Goal: Task Accomplishment & Management: Use online tool/utility

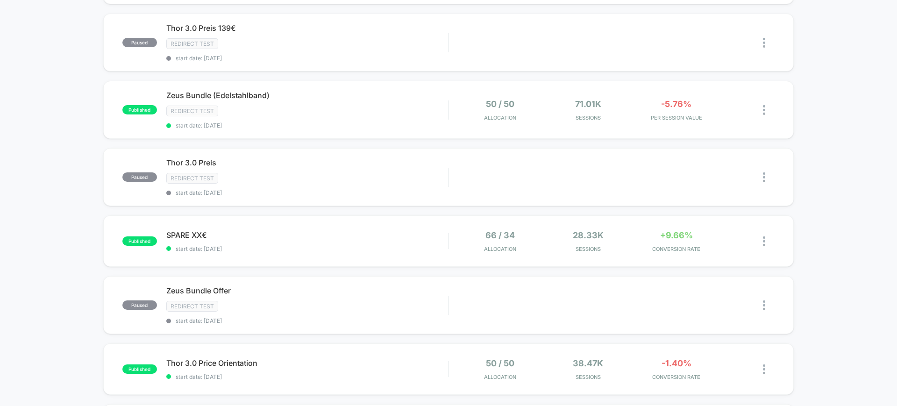
scroll to position [58, 0]
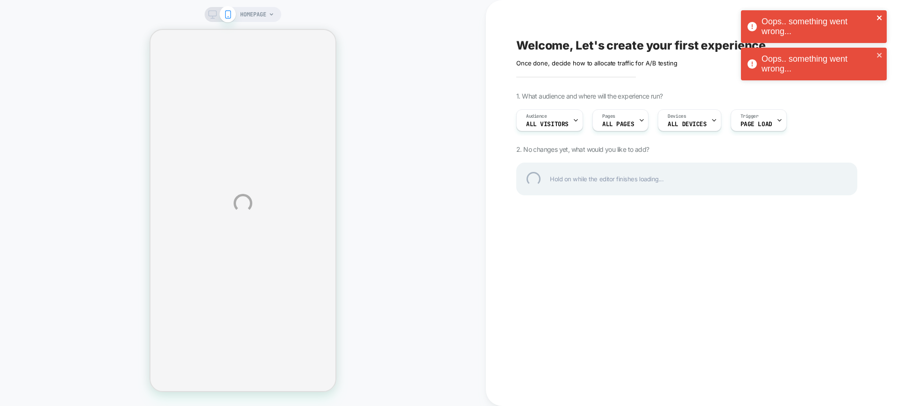
click at [878, 16] on icon "close" at bounding box center [879, 17] width 5 height 5
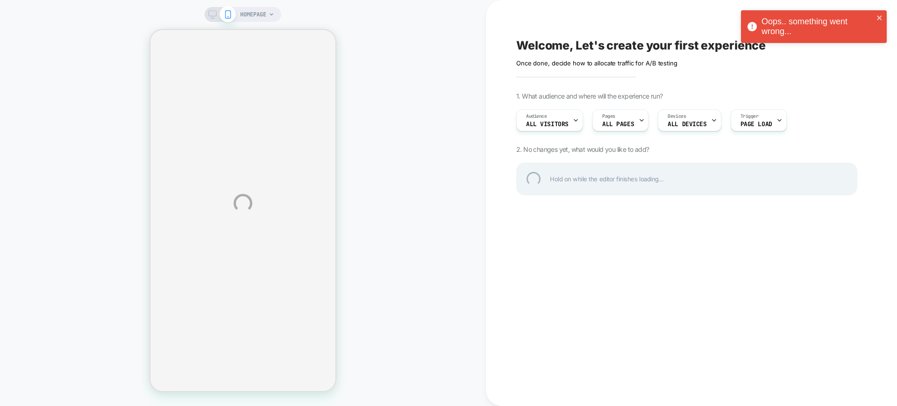
click at [881, 53] on div "HOMEPAGE Welcome, Let's create your first experience Click to edit experience d…" at bounding box center [448, 203] width 897 height 406
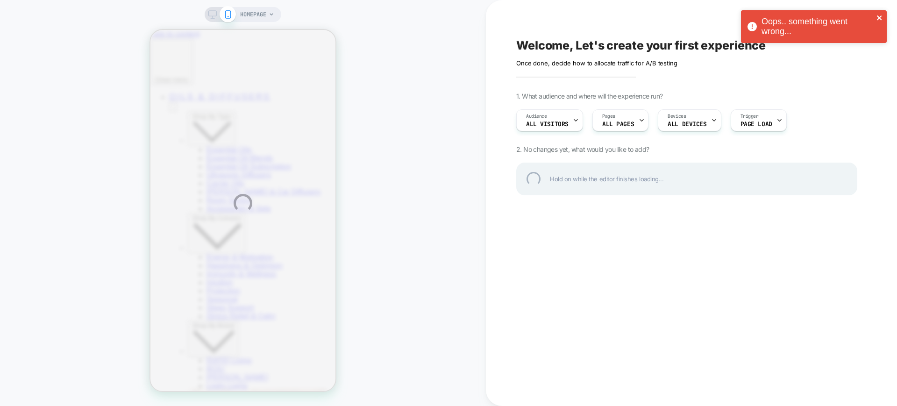
click at [883, 16] on icon "close" at bounding box center [880, 17] width 7 height 7
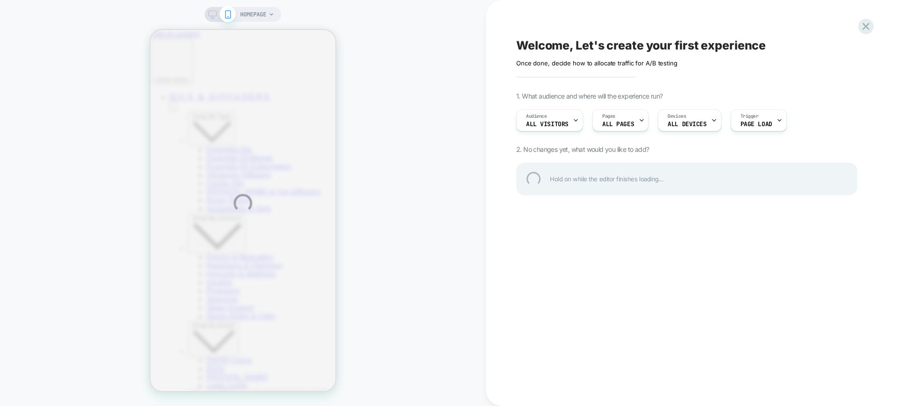
click at [864, 28] on div "Oops.. something went wrong..." at bounding box center [814, 28] width 150 height 41
click at [870, 32] on div at bounding box center [866, 26] width 19 height 19
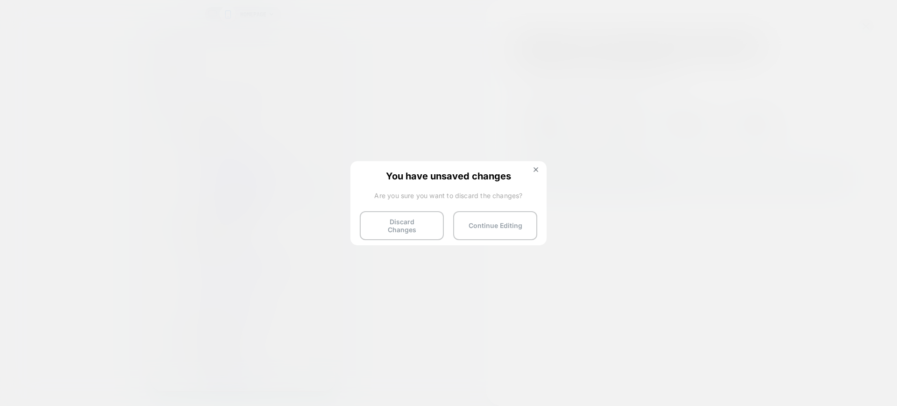
drag, startPoint x: 380, startPoint y: 228, endPoint x: 299, endPoint y: 172, distance: 98.3
click at [380, 228] on button "Discard Changes" at bounding box center [402, 225] width 84 height 29
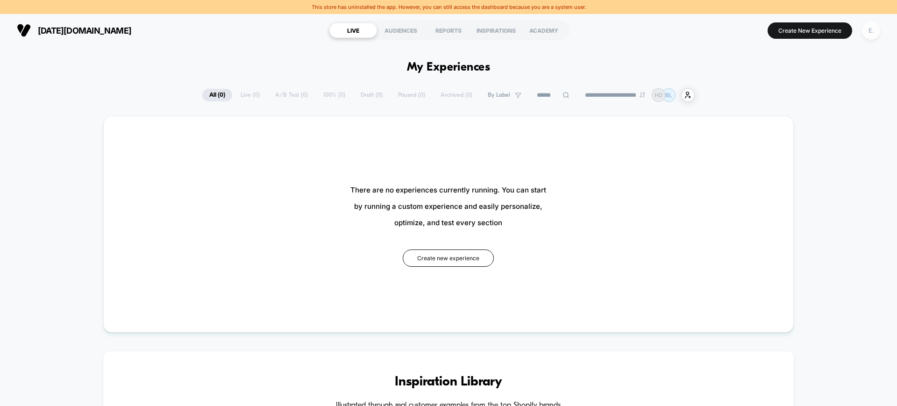
click at [864, 36] on div "E." at bounding box center [871, 31] width 18 height 18
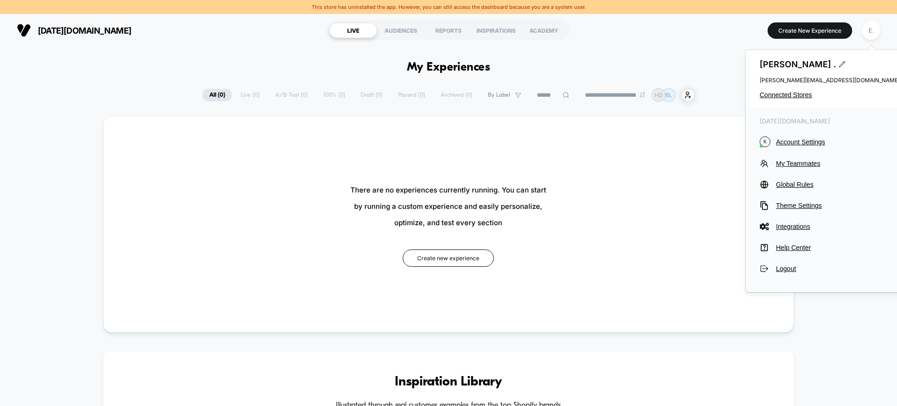
click at [800, 90] on div "[PERSON_NAME] . [PERSON_NAME][EMAIL_ADDRESS][DOMAIN_NAME] Connected Stores" at bounding box center [830, 79] width 168 height 58
click at [799, 95] on span "Connected Stores" at bounding box center [830, 94] width 140 height 7
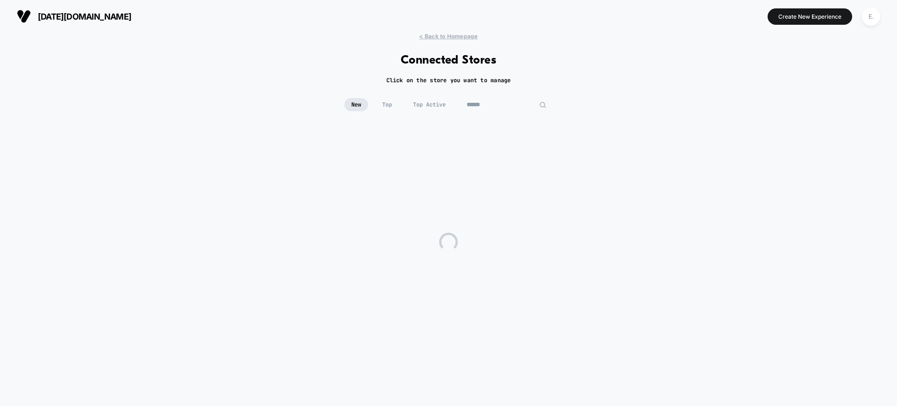
click at [512, 110] on input at bounding box center [506, 104] width 93 height 13
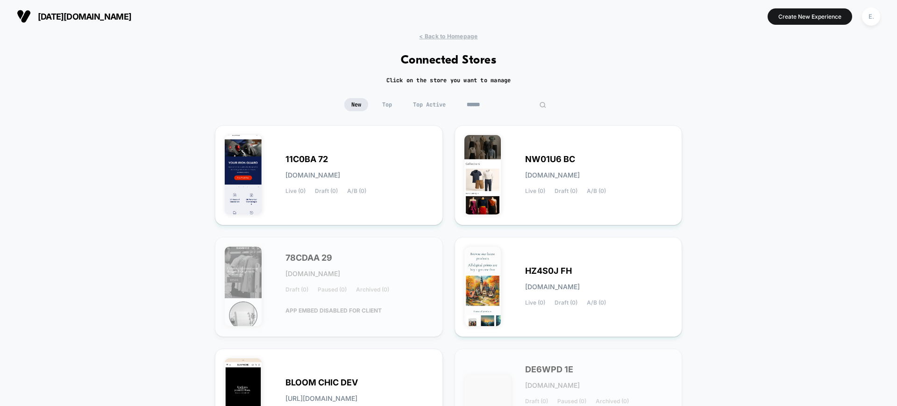
paste input "**********"
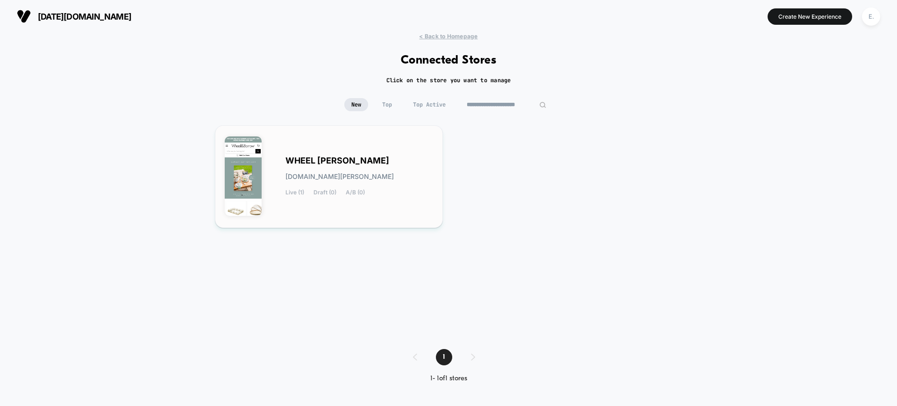
type input "**********"
click at [378, 162] on div "WHEEL [PERSON_NAME] [DOMAIN_NAME][PERSON_NAME] Live (1) Draft (0) A/B (0)" at bounding box center [360, 177] width 148 height 38
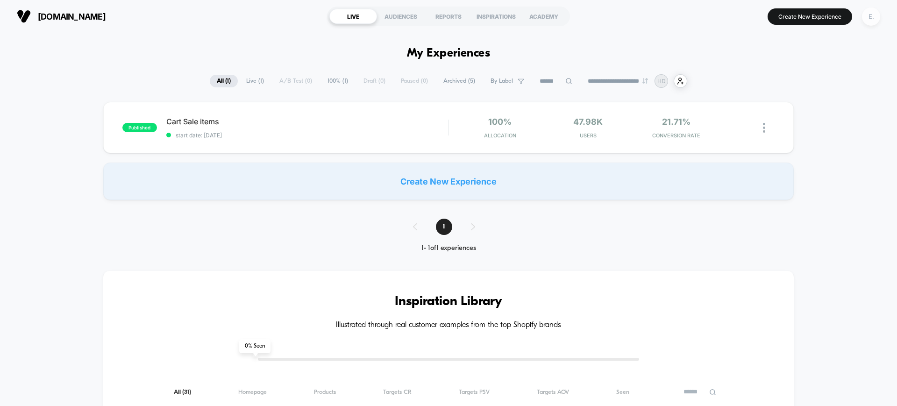
click at [872, 16] on div "E." at bounding box center [871, 16] width 18 height 18
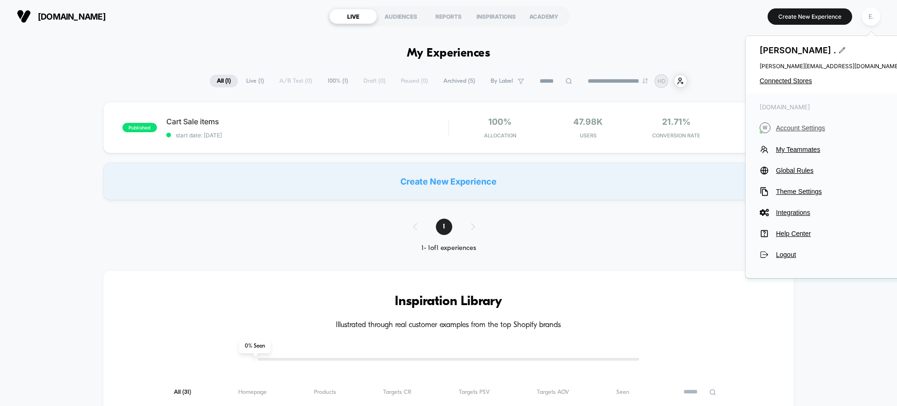
click at [802, 133] on button "W Account Settings" at bounding box center [830, 127] width 140 height 11
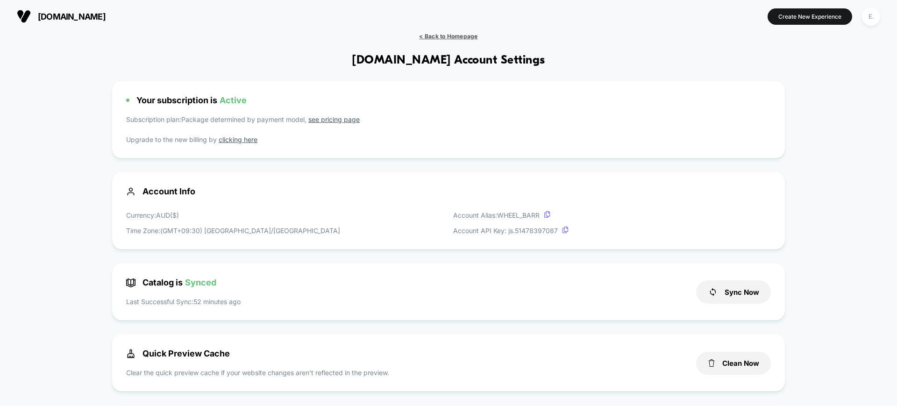
click at [453, 35] on span "< Back to Homepage" at bounding box center [448, 36] width 58 height 7
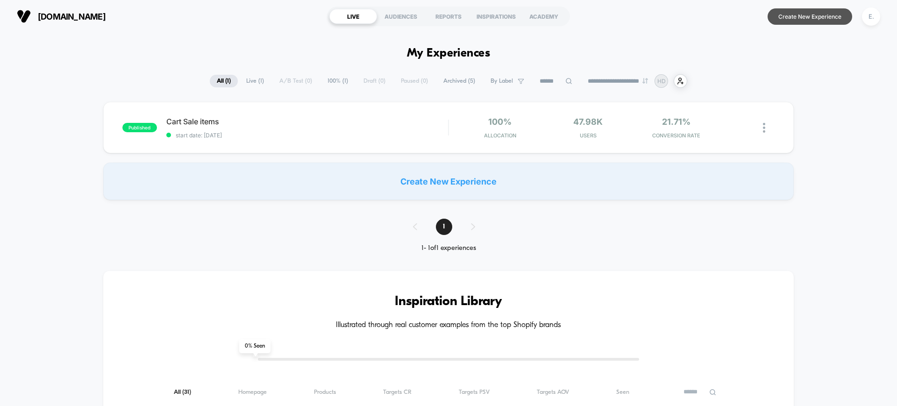
click at [783, 21] on button "Create New Experience" at bounding box center [810, 16] width 85 height 16
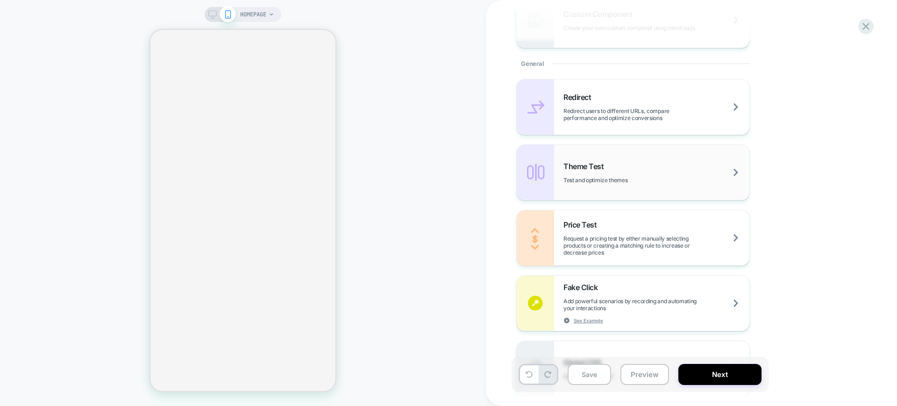
scroll to position [351, 0]
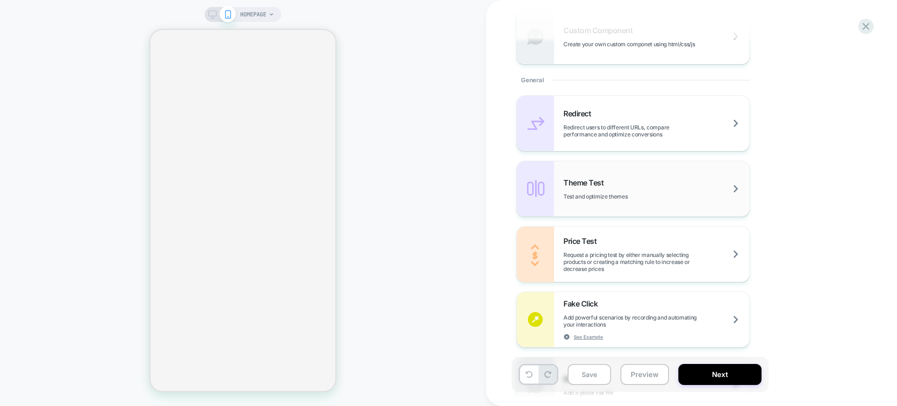
click at [671, 184] on div "Theme Test Test and optimize themes" at bounding box center [657, 189] width 186 height 22
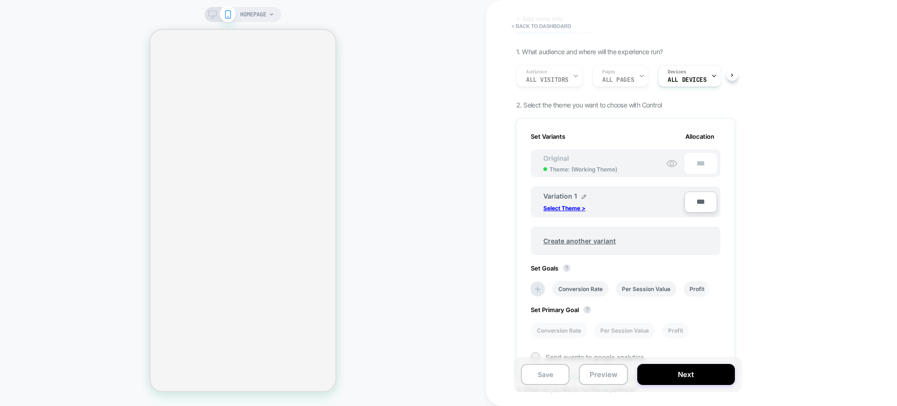
scroll to position [58, 0]
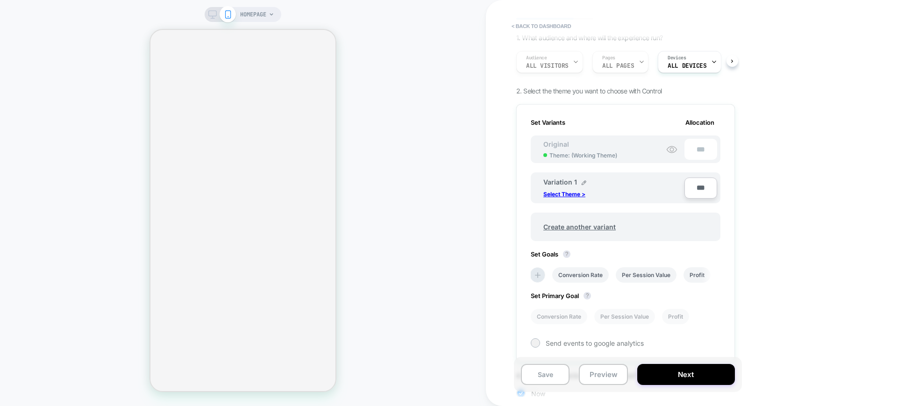
click at [581, 153] on span "Theme: ( Working Theme )" at bounding box center [584, 155] width 68 height 7
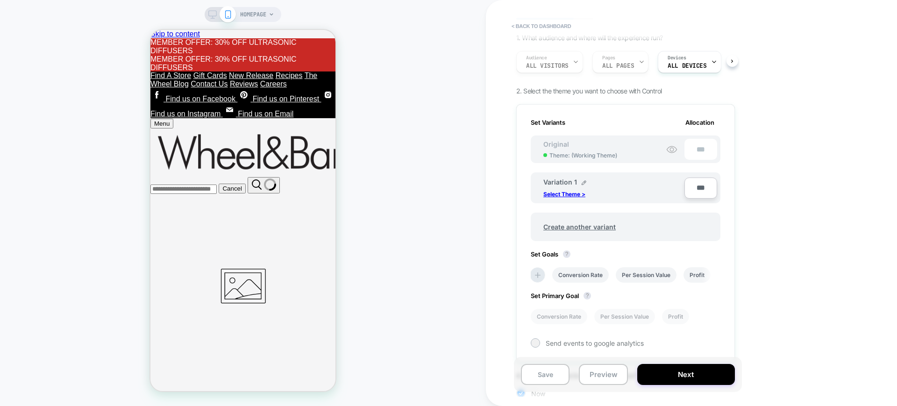
scroll to position [0, 0]
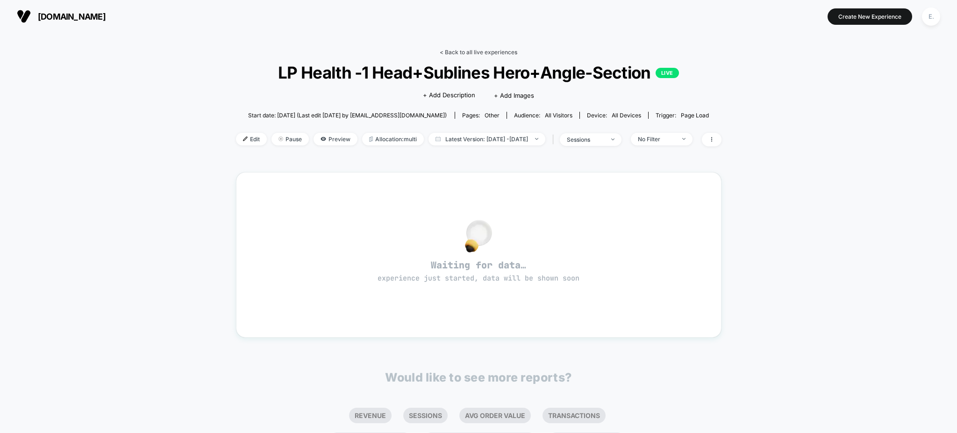
click at [464, 52] on link "< Back to all live experiences" at bounding box center [479, 52] width 78 height 7
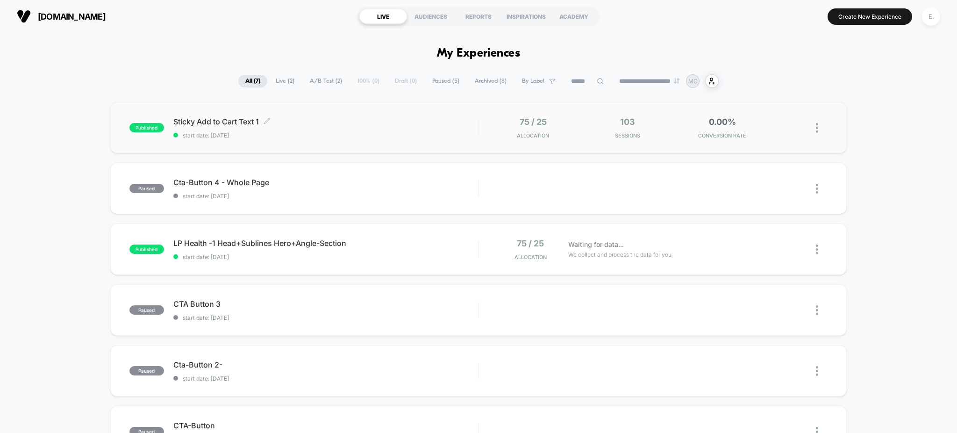
click at [410, 133] on span "start date: 8/12/2025" at bounding box center [325, 135] width 305 height 7
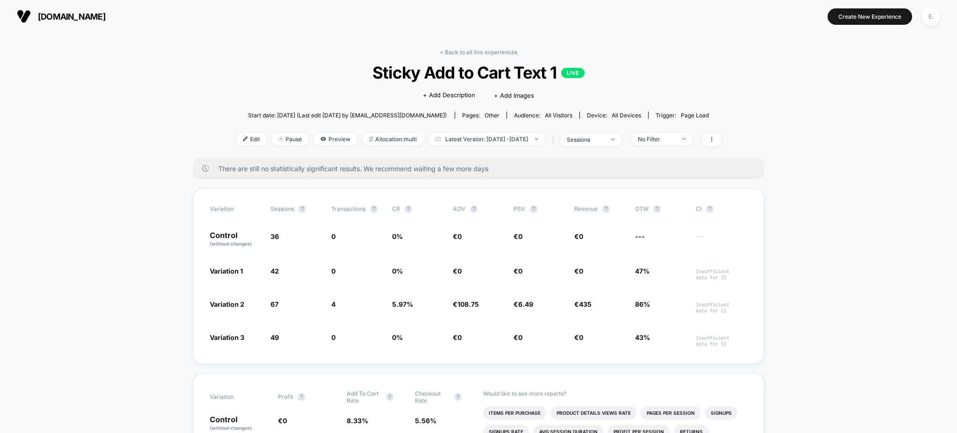
click at [462, 56] on div "< Back to all live experiences Sticky Add to Cart Text 1 LIVE Click to edit exp…" at bounding box center [479, 103] width 486 height 109
click at [462, 52] on link "< Back to all live experiences" at bounding box center [479, 52] width 78 height 7
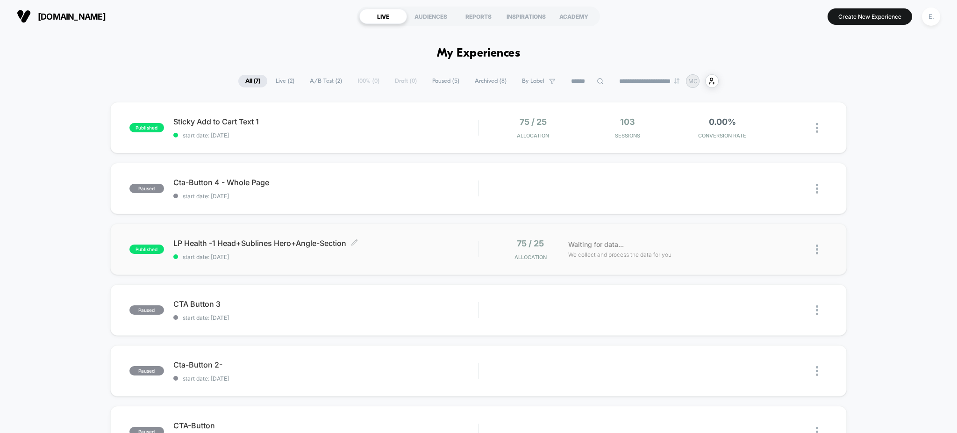
click at [438, 252] on div "LP Health -1 Head+Sublines Hero+Angle-Section Click to edit experience details …" at bounding box center [325, 249] width 305 height 22
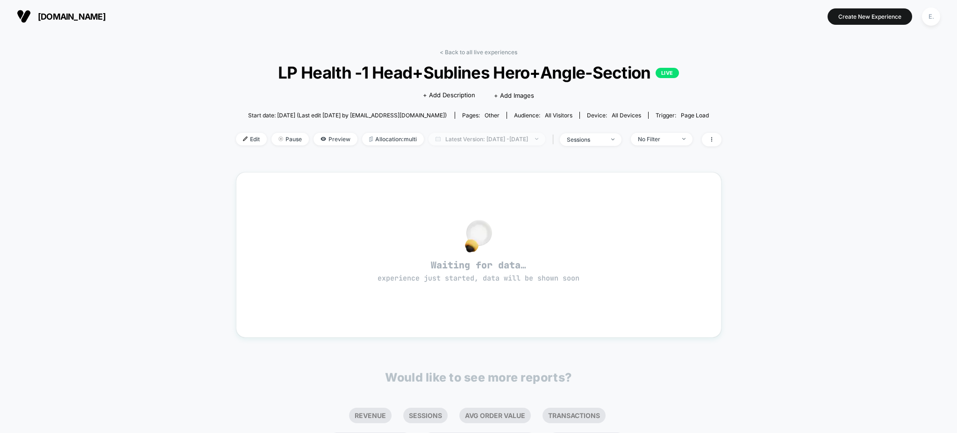
click at [507, 134] on span "Latest Version: Aug 11, 2025 - Aug 14, 2025" at bounding box center [487, 139] width 117 height 13
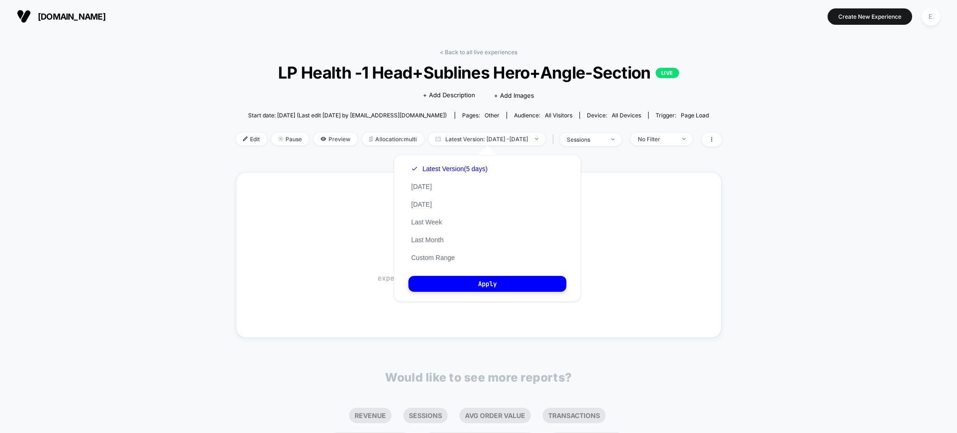
click at [333, 160] on div "< Back to all live experiences LP Health -1 Head+Sublines Hero+Angle-Section LI…" at bounding box center [479, 284] width 486 height 485
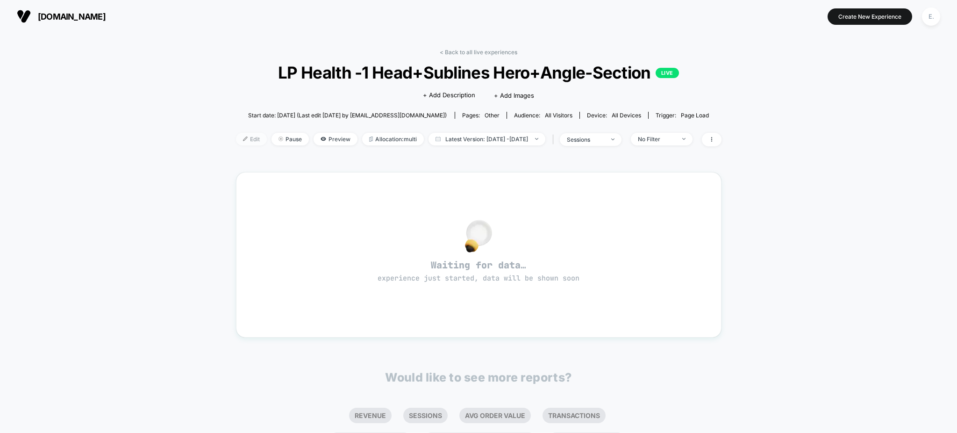
click at [236, 138] on span "Edit" at bounding box center [251, 139] width 31 height 13
